Goal: Transaction & Acquisition: Purchase product/service

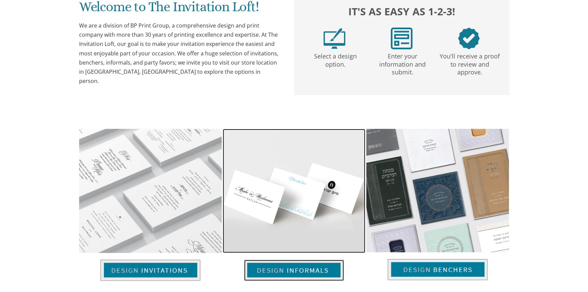
scroll to position [309, 0]
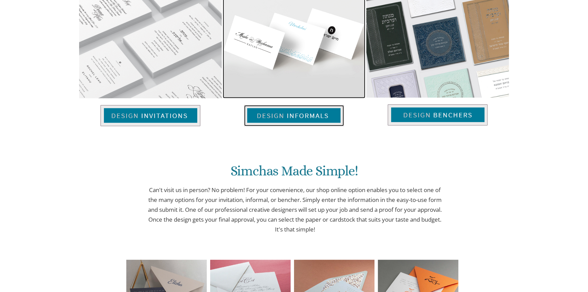
click at [311, 116] on img at bounding box center [294, 115] width 100 height 21
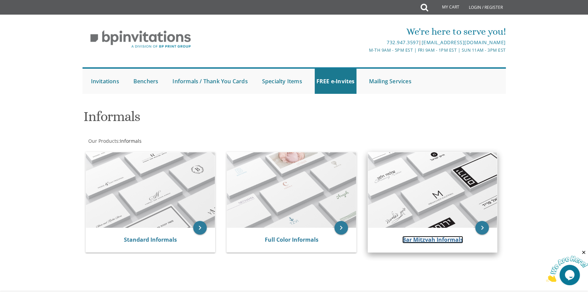
click at [436, 240] on link "Bar Mitzvah Informals" at bounding box center [432, 239] width 61 height 7
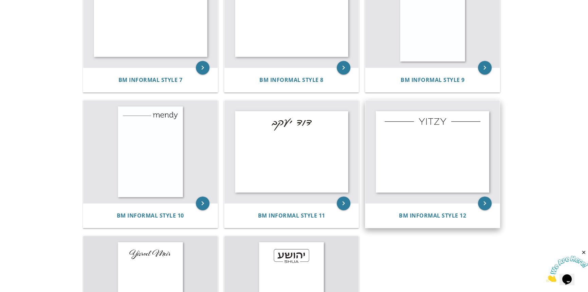
scroll to position [463, 0]
click at [427, 156] on img at bounding box center [432, 150] width 134 height 103
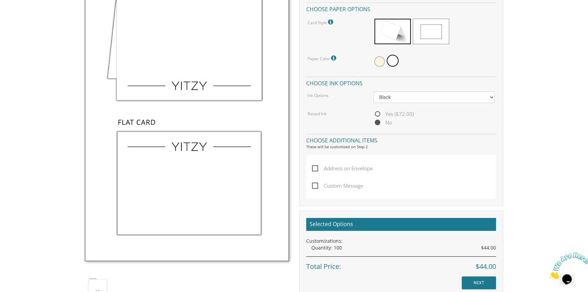
scroll to position [370, 0]
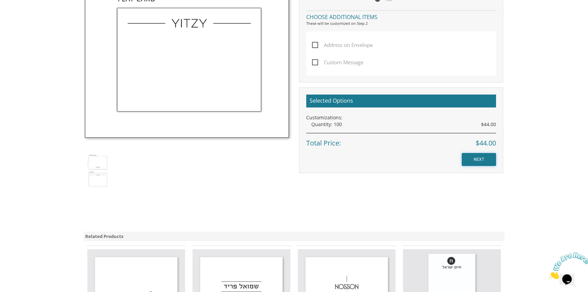
click at [480, 159] on input "NEXT" at bounding box center [479, 159] width 34 height 13
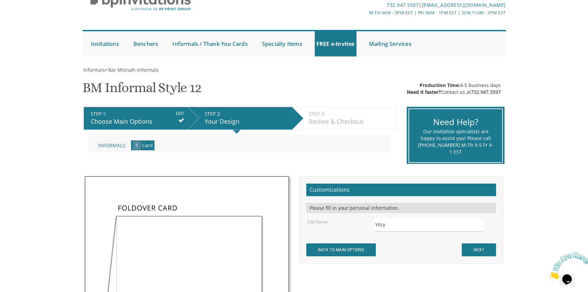
scroll to position [123, 0]
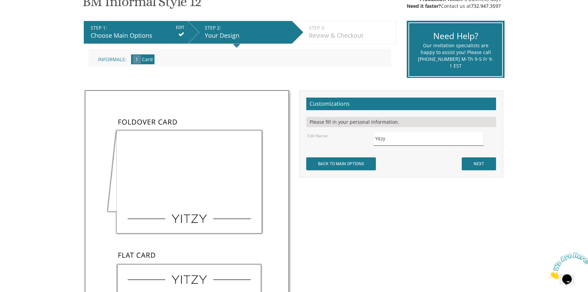
drag, startPoint x: 359, startPoint y: 137, endPoint x: 335, endPoint y: 137, distance: 23.4
click at [347, 137] on div "Edit Name: Yitzy" at bounding box center [402, 138] width 198 height 13
type input "[PERSON_NAME]"
click at [480, 163] on input "NEXT" at bounding box center [479, 163] width 34 height 13
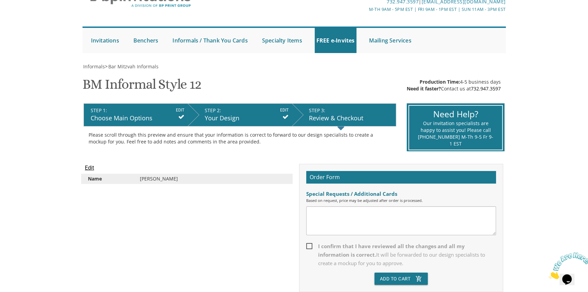
scroll to position [123, 0]
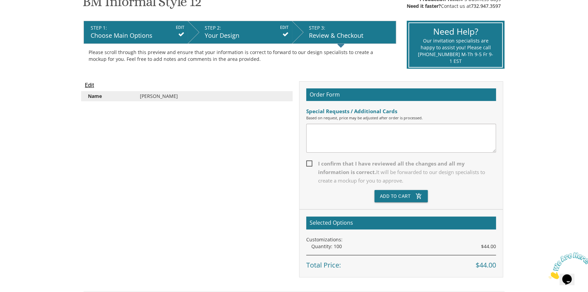
click at [312, 163] on span "I confirm that I have reviewed all the changes and all my information is correc…" at bounding box center [401, 171] width 190 height 25
click at [311, 163] on input "I confirm that I have reviewed all the changes and all my information is correc…" at bounding box center [308, 163] width 4 height 4
checkbox input "true"
click at [401, 195] on button "Add To Cart add_shopping_cart" at bounding box center [402, 196] width 54 height 12
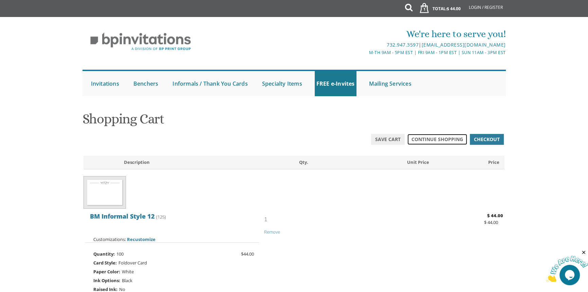
click at [436, 139] on span "Continue Shopping" at bounding box center [438, 139] width 52 height 7
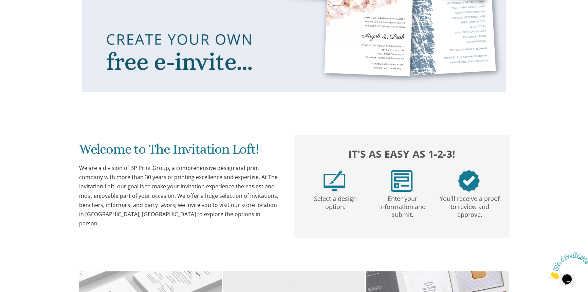
scroll to position [463, 0]
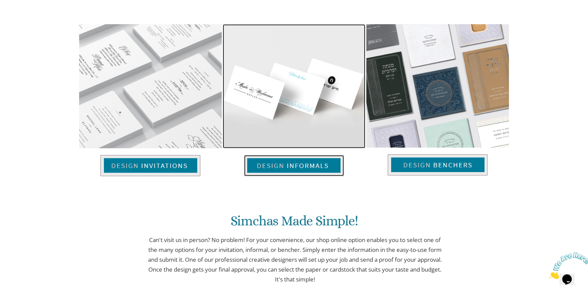
click at [303, 164] on img at bounding box center [294, 165] width 100 height 21
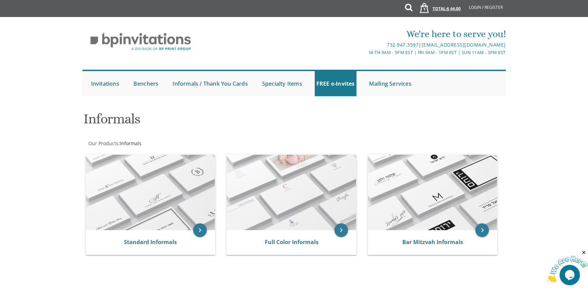
click at [424, 8] on span "1" at bounding box center [424, 8] width 7 height 5
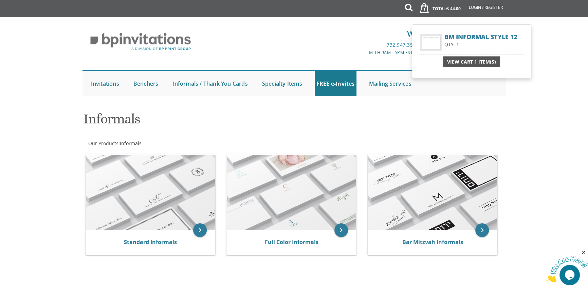
click at [471, 64] on span "View Cart 1 Item(s)" at bounding box center [471, 61] width 49 height 7
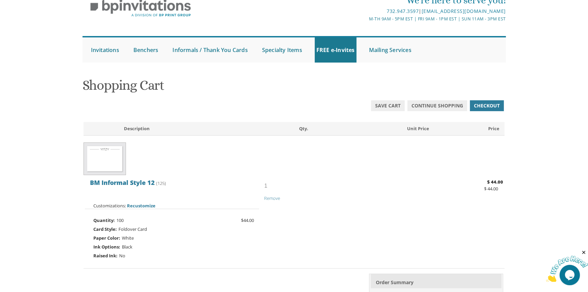
scroll to position [123, 0]
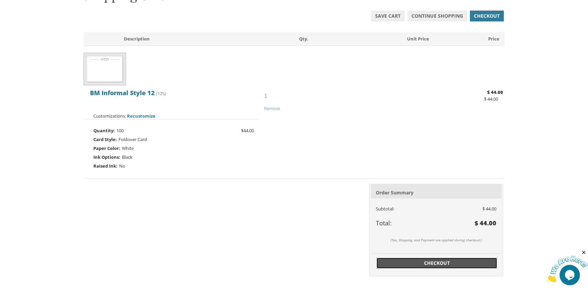
click at [431, 263] on span "Checkout" at bounding box center [437, 262] width 113 height 7
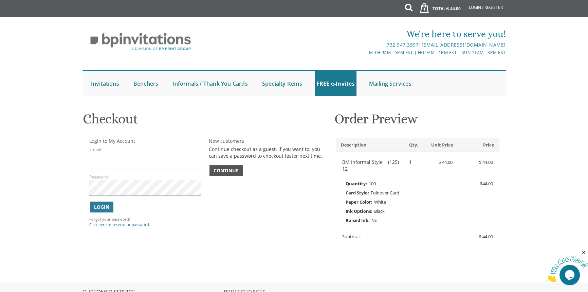
click at [227, 171] on span "Continue" at bounding box center [226, 170] width 25 height 7
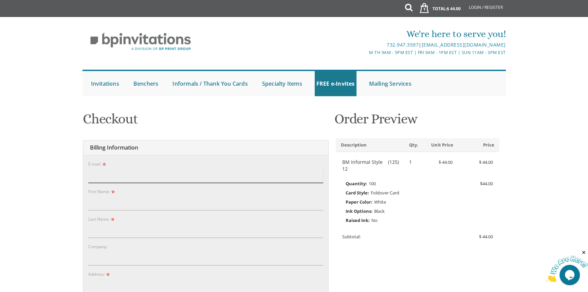
click at [127, 176] on input "E-mail:" at bounding box center [205, 175] width 235 height 16
type input "[EMAIL_ADDRESS][DOMAIN_NAME]"
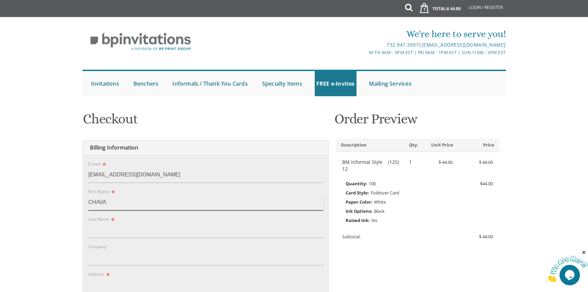
type input "CHAVA"
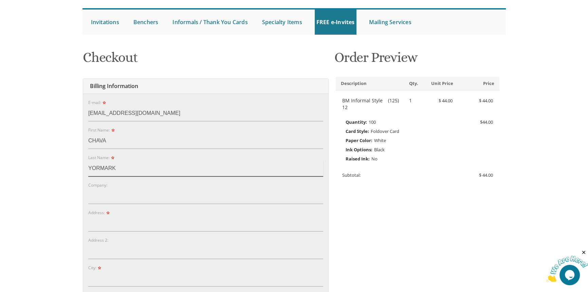
scroll to position [123, 0]
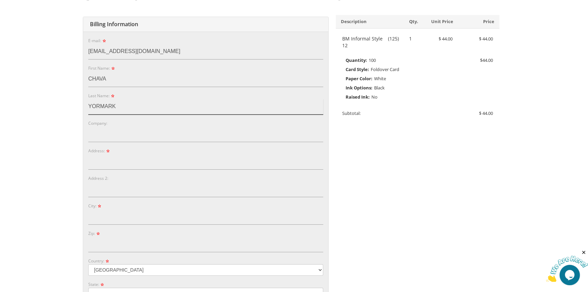
type input "YORMARK"
click at [107, 159] on input "Address:" at bounding box center [205, 162] width 235 height 16
type input "30 OLYMPIC CIR"
click at [135, 216] on input "City:" at bounding box center [205, 217] width 235 height 16
type input "LAKEWOOD"
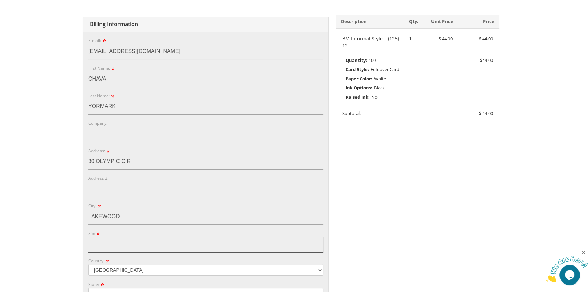
click at [115, 248] on input "Zip:" at bounding box center [205, 244] width 235 height 16
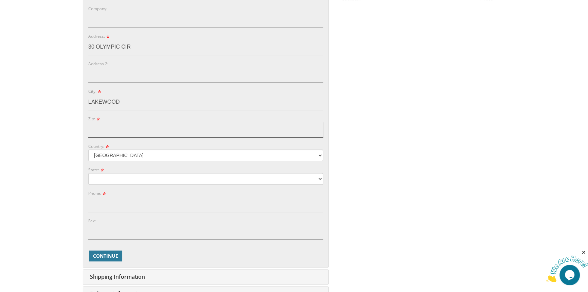
scroll to position [247, 0]
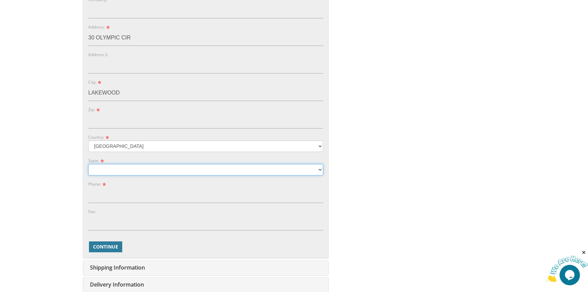
click at [112, 169] on select "Alabama Alaska Guam" at bounding box center [205, 170] width 235 height 12
select select "NJ"
click at [88, 164] on select "Alabama Alaska Guam" at bounding box center [205, 170] width 235 height 12
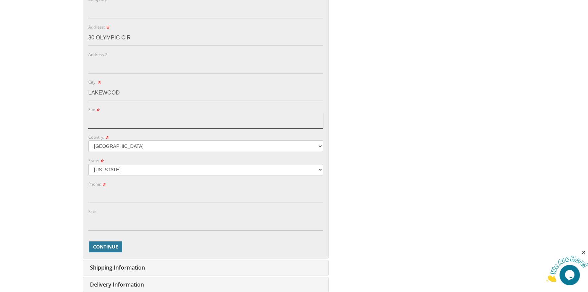
click at [103, 119] on input "Zip:" at bounding box center [205, 121] width 235 height 16
type input "08701"
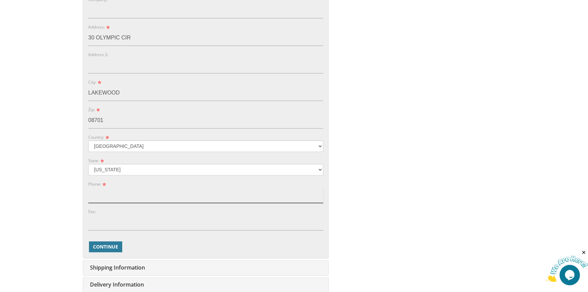
click at [104, 193] on input "Phone:" at bounding box center [205, 195] width 235 height 16
type input "9179223350"
click at [107, 246] on span "Continue" at bounding box center [105, 246] width 25 height 7
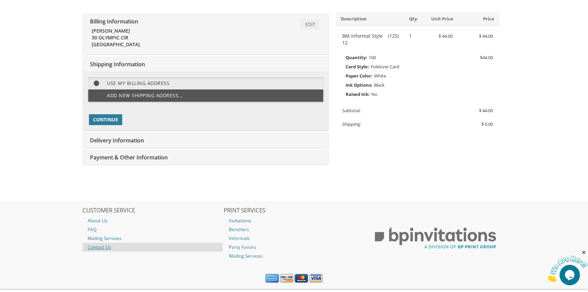
scroll to position [141, 0]
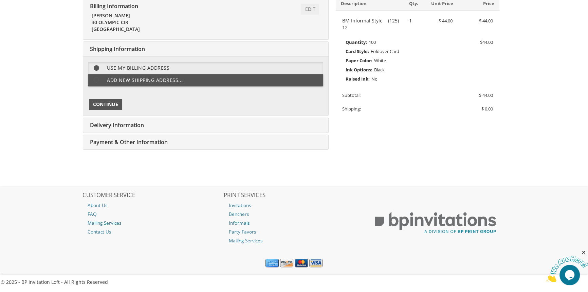
click at [104, 103] on span "Continue" at bounding box center [105, 104] width 25 height 7
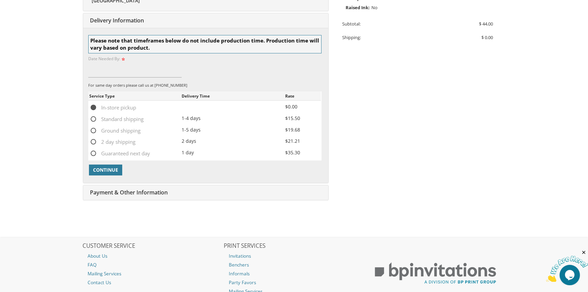
scroll to position [213, 0]
click at [114, 166] on span "Continue" at bounding box center [105, 169] width 25 height 7
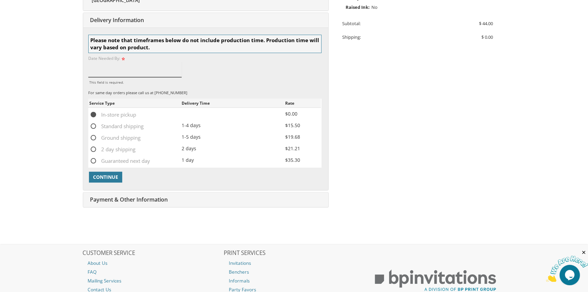
click at [107, 65] on input "This field is required." at bounding box center [134, 69] width 93 height 16
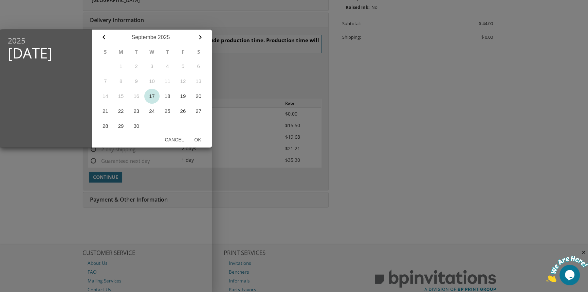
click at [150, 95] on button "17" at bounding box center [152, 96] width 16 height 15
click at [197, 139] on button "Ok" at bounding box center [197, 139] width 17 height 12
type input "Sep 17, 2025"
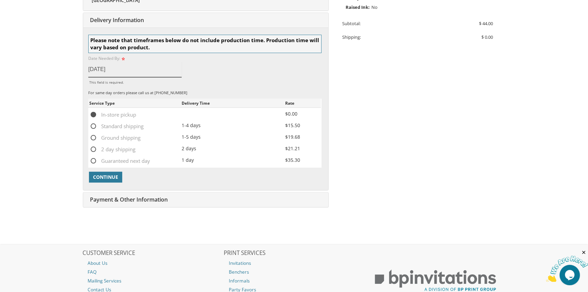
click at [101, 68] on input "Sep 17, 2025" at bounding box center [134, 69] width 93 height 16
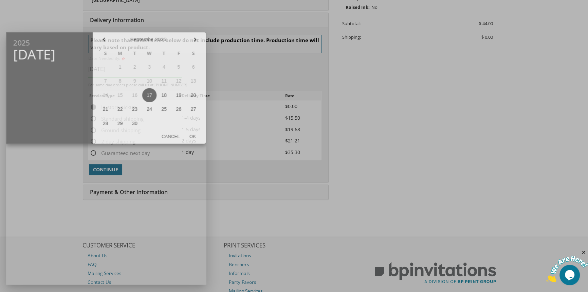
click at [101, 68] on td at bounding box center [105, 67] width 15 height 14
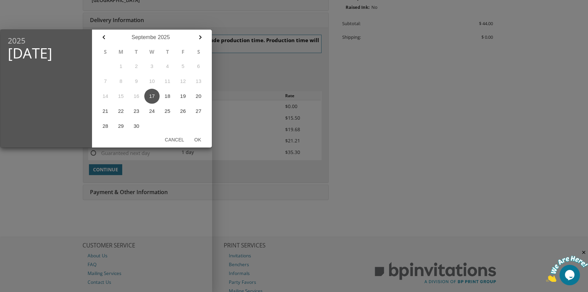
click at [397, 71] on div at bounding box center [294, 109] width 588 height 365
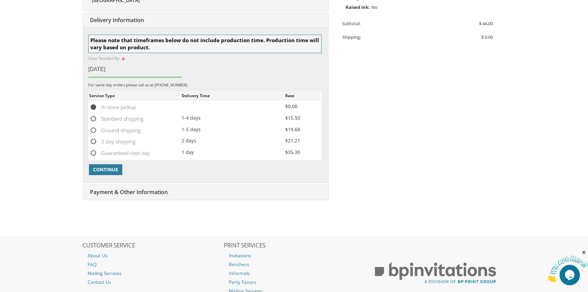
click at [101, 68] on input "Sep 17, 2025" at bounding box center [134, 69] width 93 height 16
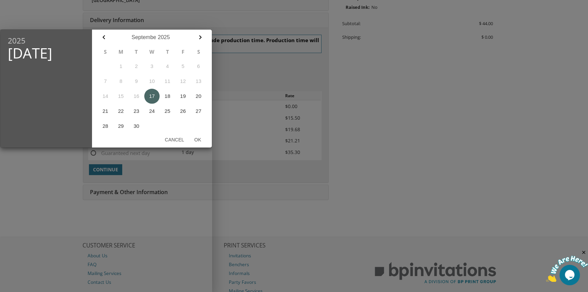
click at [149, 97] on button "17" at bounding box center [152, 96] width 16 height 15
click at [198, 140] on button "Ok" at bounding box center [197, 139] width 17 height 12
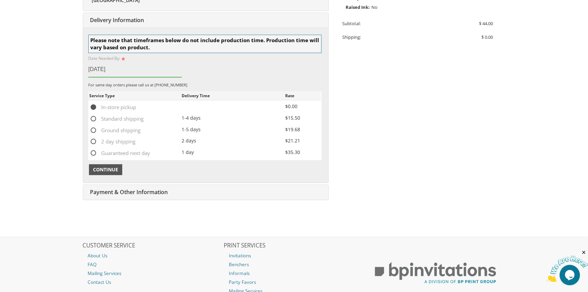
click at [104, 169] on span "Continue" at bounding box center [105, 169] width 25 height 7
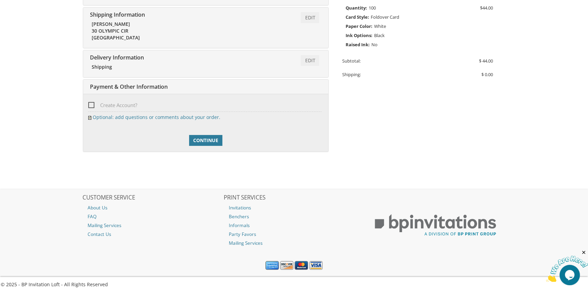
scroll to position [178, 0]
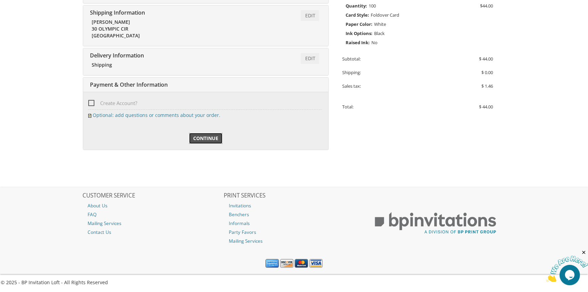
click at [207, 138] on span "Continue" at bounding box center [205, 138] width 25 height 7
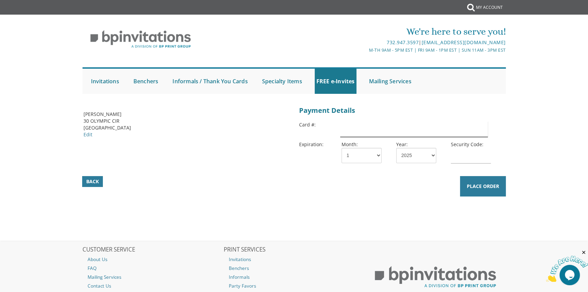
click at [363, 128] on input "text" at bounding box center [414, 129] width 148 height 16
type input "[CREDIT_CARD_NUMBER]"
click at [360, 159] on select "1 2 3 4 5 6 7 8 9 10 11 12" at bounding box center [362, 155] width 40 height 15
select select "07"
click at [342, 148] on select "1 2 3 4 5 6 7 8 9 10 11 12" at bounding box center [362, 155] width 40 height 15
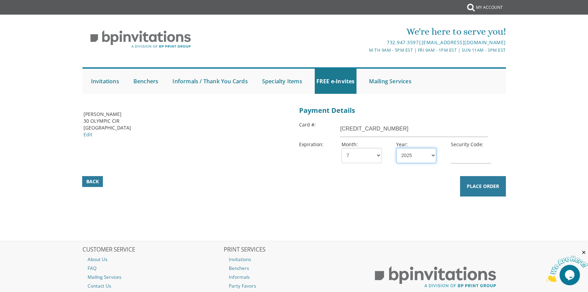
click at [414, 151] on select "2025 2026 2027 2028 2029 2030 2031 2032 2033 2034 2035" at bounding box center [416, 155] width 40 height 15
select select "30"
click at [396, 148] on select "2025 2026 2027 2028 2029 2030 2031 2032 2033 2034 2035" at bounding box center [416, 155] width 40 height 15
click at [452, 157] on input "text" at bounding box center [471, 156] width 40 height 16
type input "771"
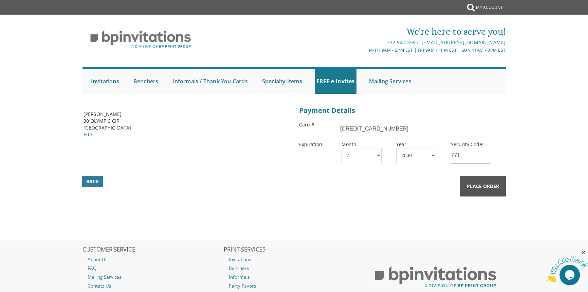
click at [484, 183] on span "Place Order" at bounding box center [483, 186] width 32 height 7
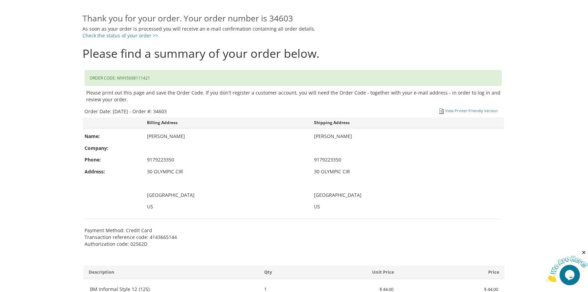
scroll to position [61, 0]
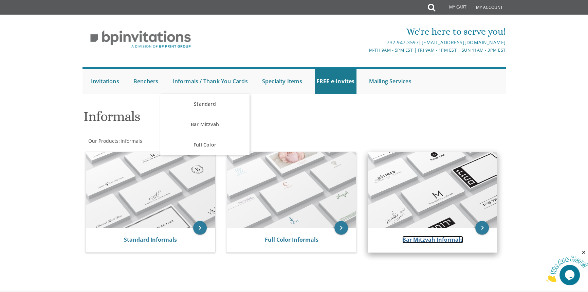
drag, startPoint x: 454, startPoint y: 239, endPoint x: 444, endPoint y: 239, distance: 9.9
click at [454, 239] on link "Bar Mitzvah Informals" at bounding box center [432, 239] width 61 height 7
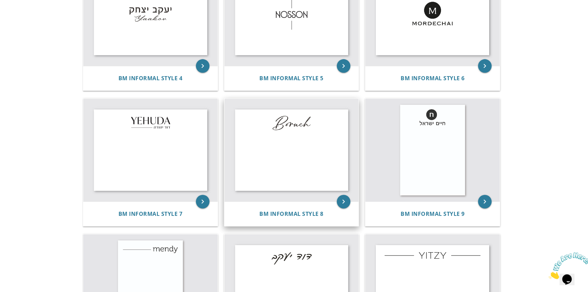
scroll to position [401, 0]
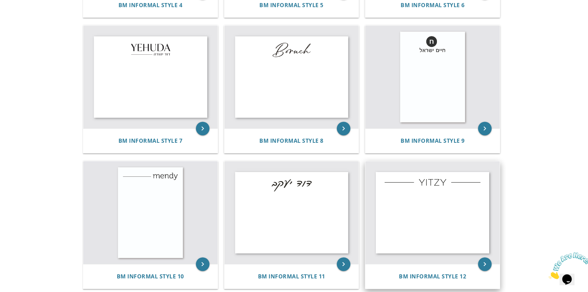
click at [404, 219] on img at bounding box center [432, 212] width 134 height 103
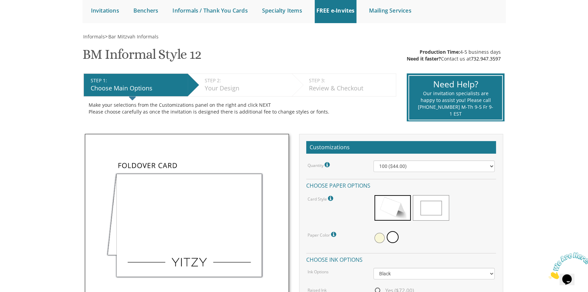
scroll to position [185, 0]
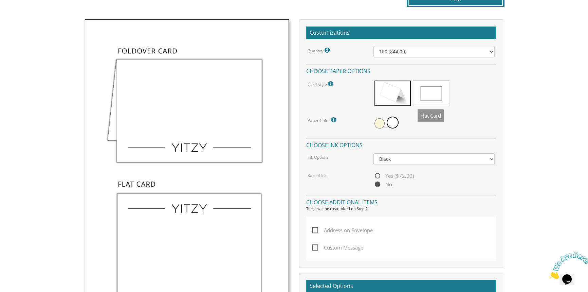
click at [433, 97] on span at bounding box center [431, 92] width 36 height 25
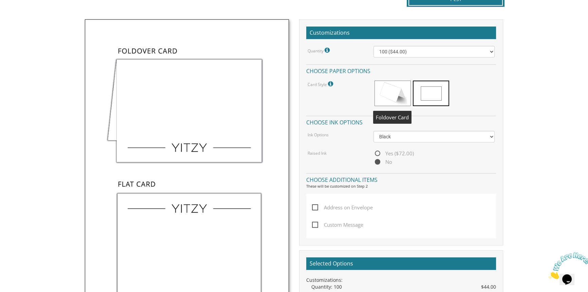
click at [394, 87] on span at bounding box center [393, 92] width 36 height 25
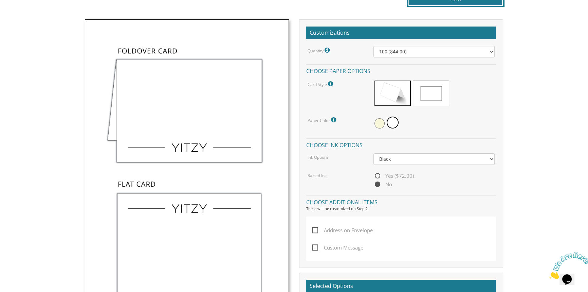
click at [422, 91] on span at bounding box center [431, 92] width 36 height 25
